Goal: Check status: Check status

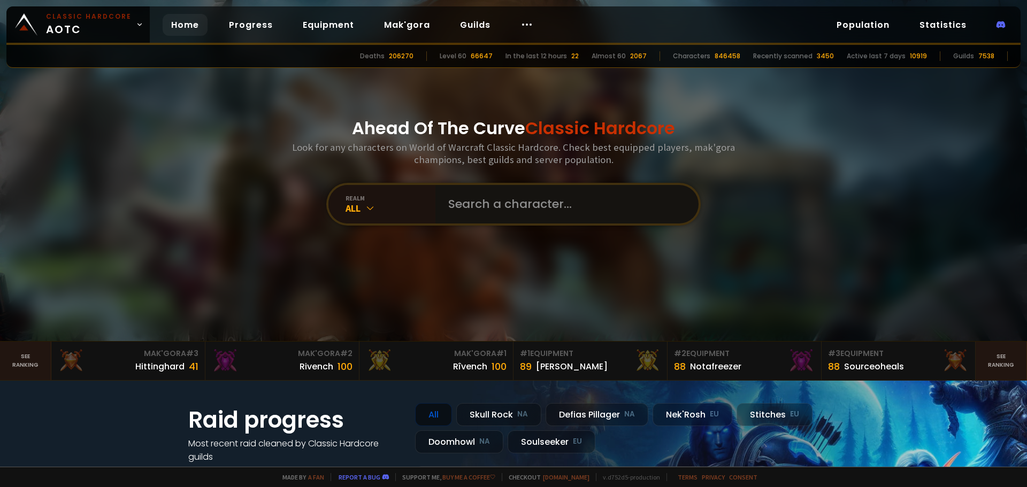
drag, startPoint x: 534, startPoint y: 199, endPoint x: 581, endPoint y: 175, distance: 52.6
click at [534, 198] on input "text" at bounding box center [564, 204] width 244 height 39
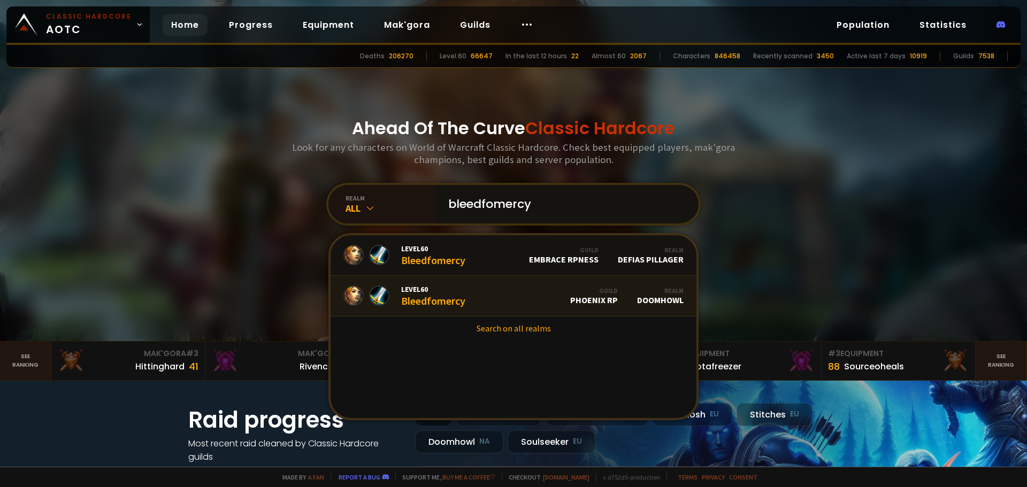
type input "bleedfomercy"
click at [460, 298] on div "Level 60 Bleedfomercy" at bounding box center [433, 296] width 64 height 23
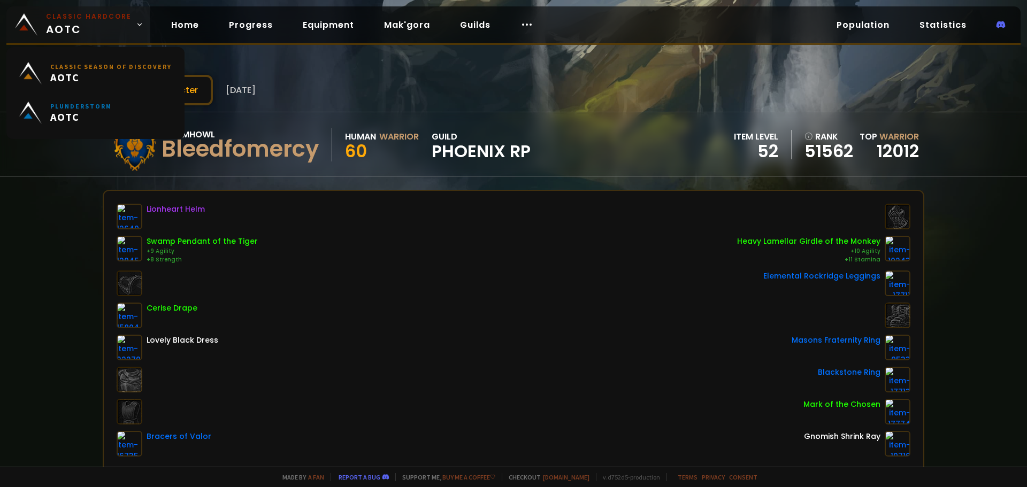
click at [124, 22] on span "Classic Hardcore AOTC" at bounding box center [89, 25] width 86 height 26
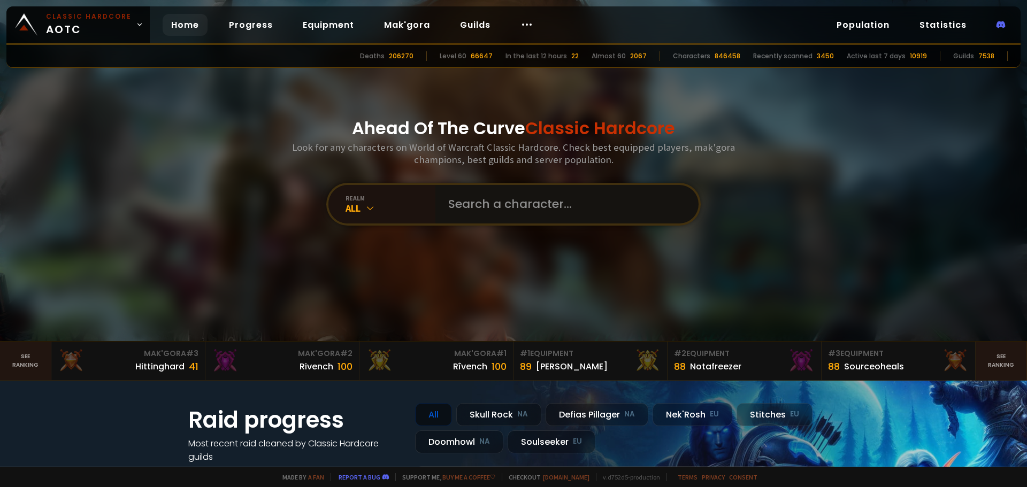
click at [536, 208] on input "text" at bounding box center [564, 204] width 244 height 39
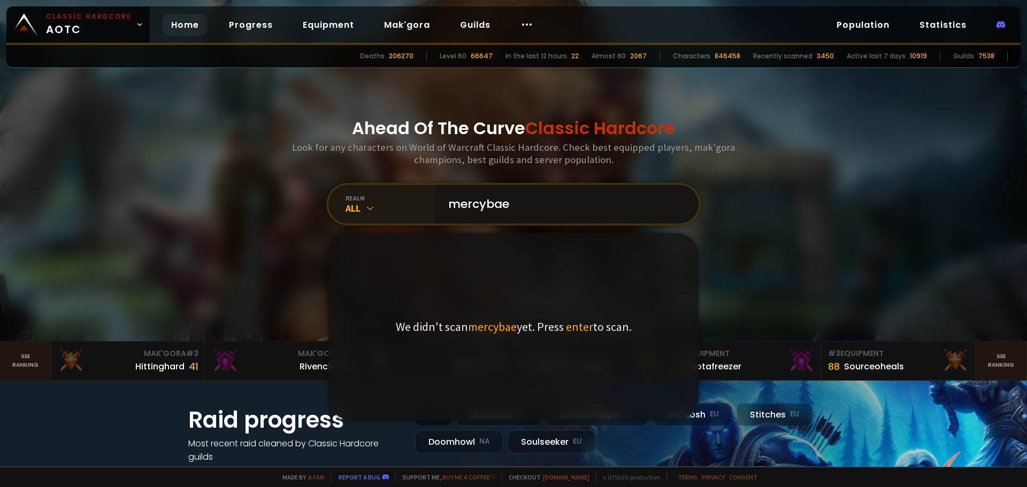
drag, startPoint x: 531, startPoint y: 200, endPoint x: 401, endPoint y: 201, distance: 130.5
click at [400, 201] on div "realm All mercybae We didn't scan mercybae yet. Press enter to scan." at bounding box center [513, 204] width 374 height 43
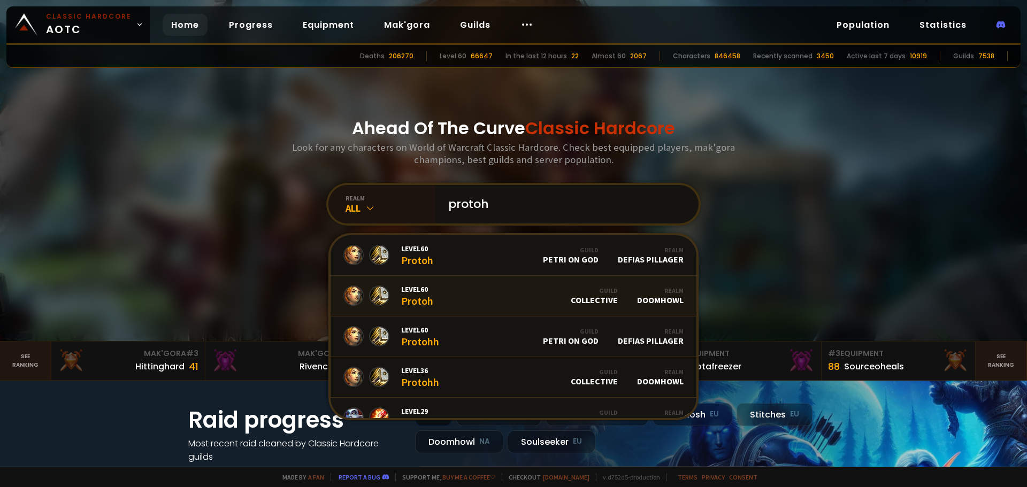
type input "protoh"
click at [428, 291] on link "Level 60 Protoh Guild Collective Realm Doomhowl" at bounding box center [514, 296] width 366 height 41
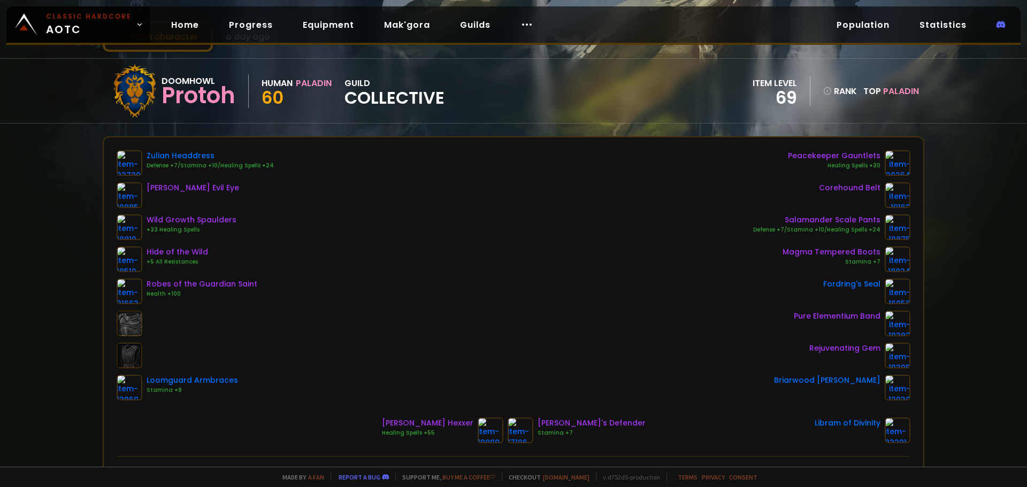
scroll to position [107, 0]
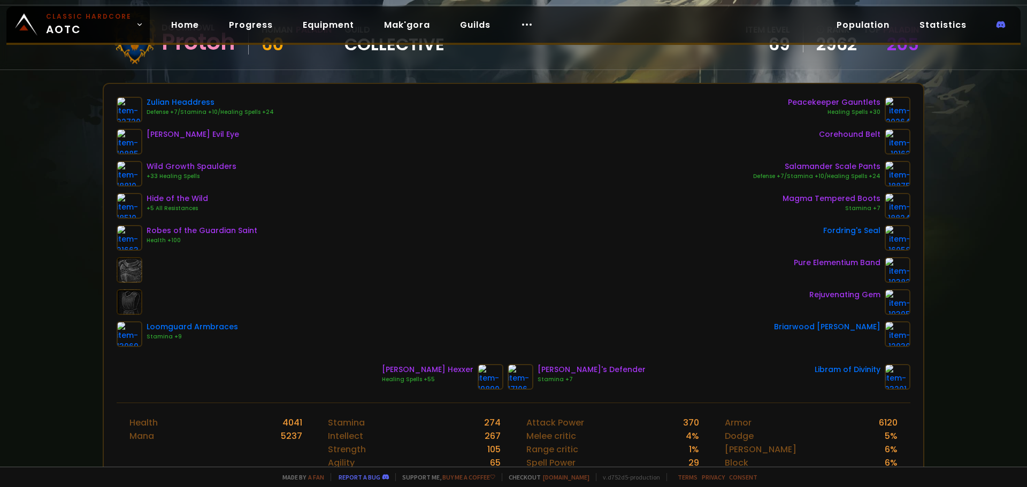
click at [43, 157] on div "Scan character a day ago Doomhowl Protoh Human Paladin 60 guild Collective item…" at bounding box center [513, 233] width 1027 height 467
